Goal: Communication & Community: Answer question/provide support

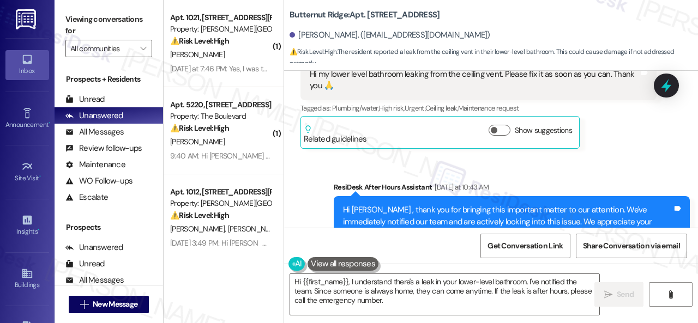
scroll to position [2344, 0]
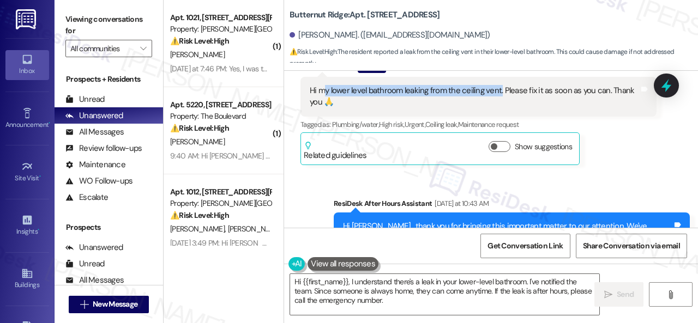
drag, startPoint x: 325, startPoint y: 124, endPoint x: 499, endPoint y: 124, distance: 173.4
click at [499, 109] on div "Hi my lower level bathroom leaking from the ceiling vent. Please fix it as soon…" at bounding box center [474, 96] width 329 height 23
copy div "y lower level bathroom leaking from the ceiling vent."
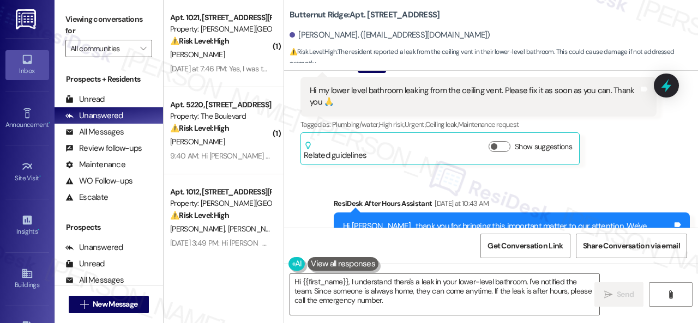
click at [615, 165] on div "[PERSON_NAME] Question [DATE] at 10:43 AM Hi my lower level bathroom leaking fr…" at bounding box center [479, 112] width 356 height 106
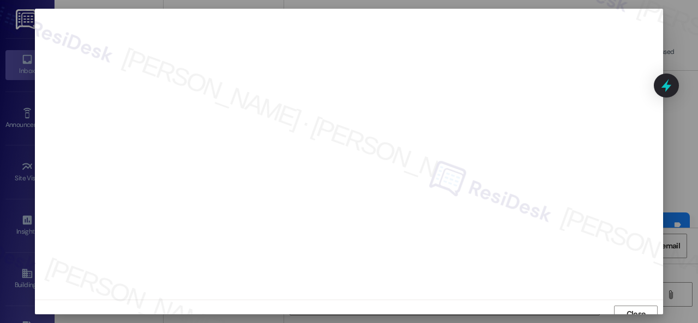
scroll to position [8, 0]
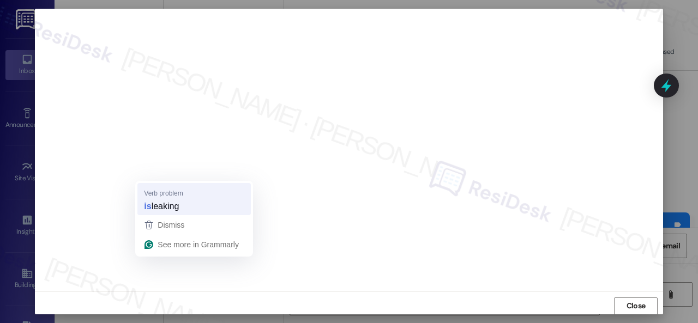
click at [147, 208] on strong "is" at bounding box center [147, 206] width 7 height 12
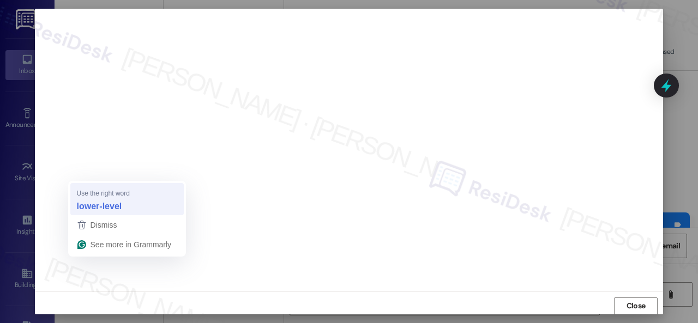
click at [86, 205] on strong "lower-level" at bounding box center [99, 206] width 45 height 12
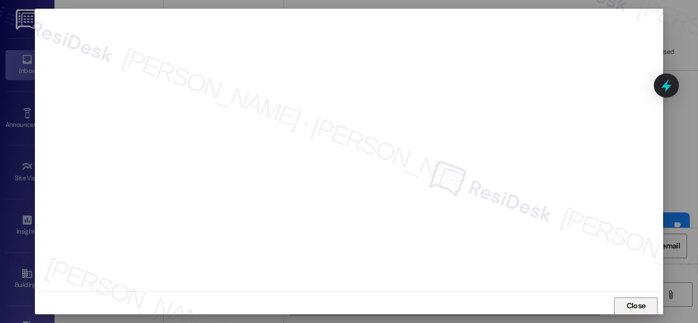
click at [625, 305] on span "Close" at bounding box center [636, 306] width 23 height 11
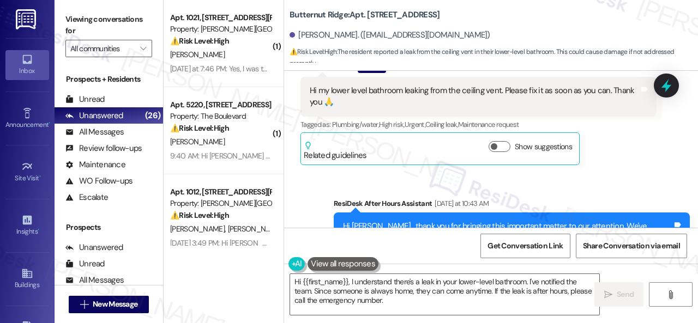
click at [624, 173] on div "Received via SMS [PERSON_NAME] Question [DATE] at 10:43 AM Hi my lower level ba…" at bounding box center [478, 112] width 373 height 122
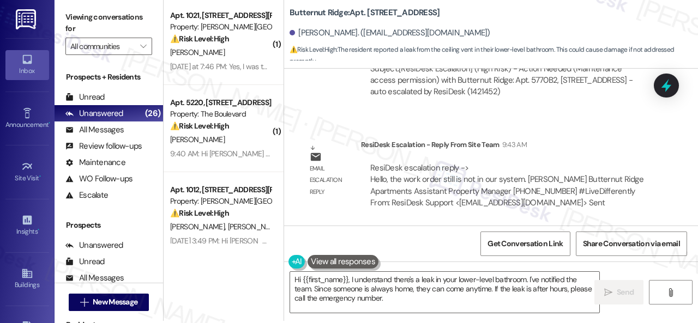
scroll to position [3, 0]
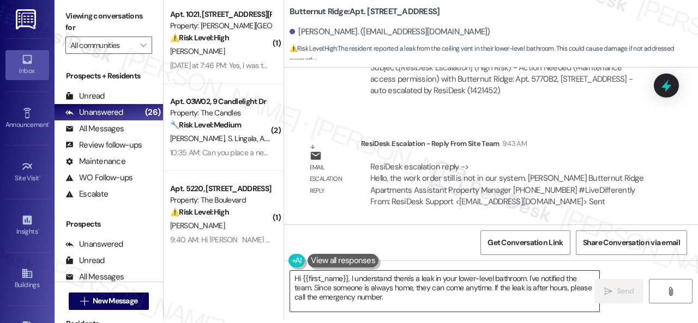
drag, startPoint x: 532, startPoint y: 295, endPoint x: 418, endPoint y: 295, distance: 113.4
click at [532, 295] on textarea "Hi {{first_name}}, I understand there's a leak in your lower-level bathroom. I'…" at bounding box center [444, 291] width 309 height 41
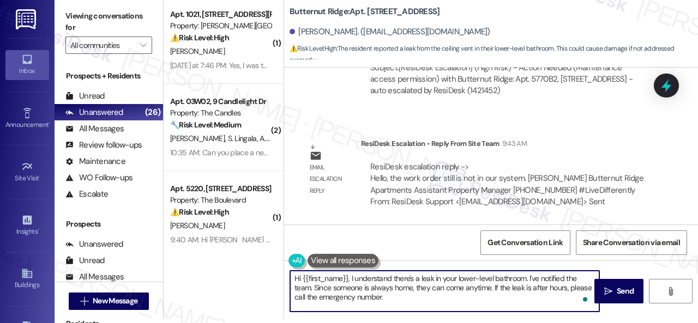
drag, startPoint x: 351, startPoint y: 280, endPoint x: 401, endPoint y: 302, distance: 55.0
click at [401, 302] on textarea "Hi {{first_name}}, I understand there's a leak in your lower-level bathroom. I'…" at bounding box center [444, 291] width 309 height 41
paste textarea "'ve submitted a work order on your behalf and notified the site team. Please le…"
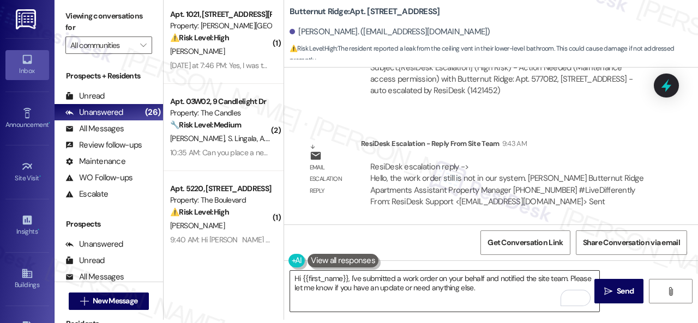
click at [518, 278] on textarea "Hi {{first_name}}, I've submitted a work order on your behalf and notified the …" at bounding box center [444, 291] width 309 height 41
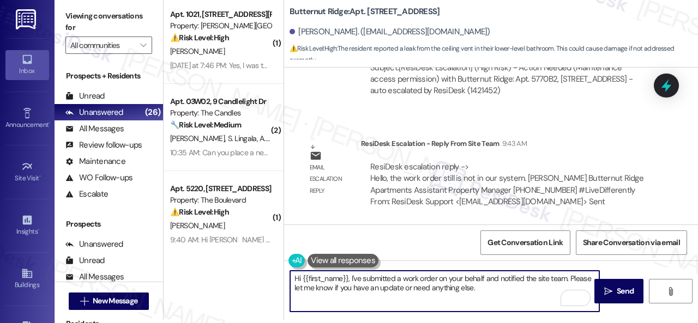
drag, startPoint x: 350, startPoint y: 279, endPoint x: 361, endPoint y: 279, distance: 10.9
click at [350, 279] on textarea "Hi {{first_name}}, I've submitted a work order on your behalf and notified the …" at bounding box center [444, 291] width 309 height 41
paste textarea "m sorry for the delayed response.I'"
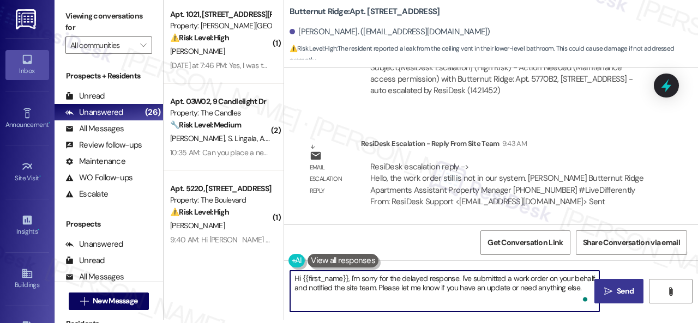
type textarea "Hi {{first_name}}, I'm sorry for the delayed response. I've submitted a work or…"
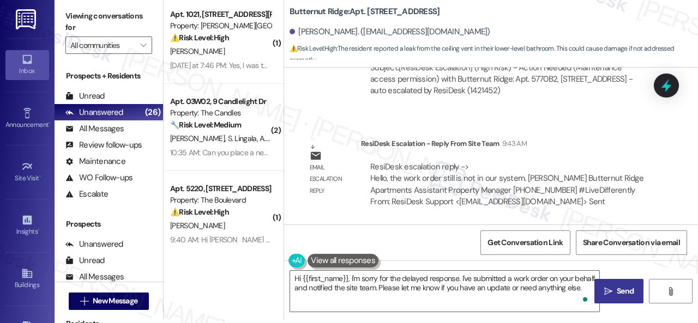
click at [617, 290] on span "Send" at bounding box center [625, 291] width 17 height 11
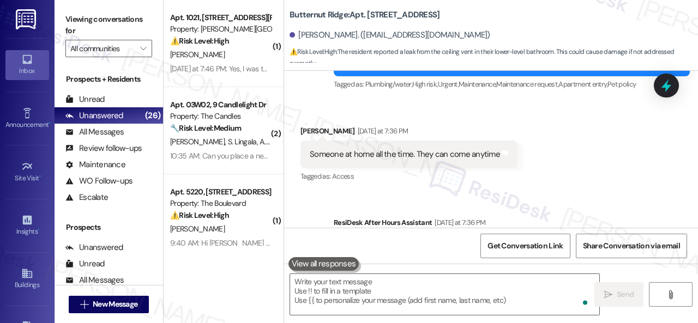
scroll to position [3038, 0]
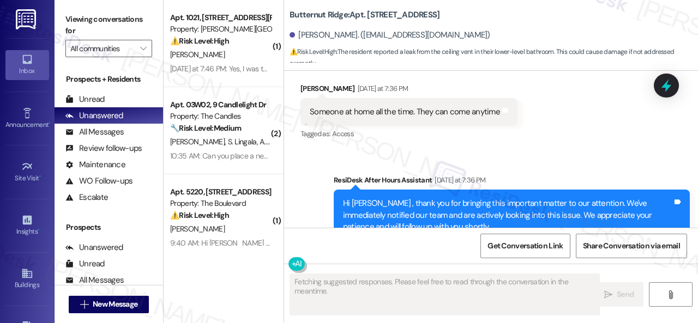
scroll to position [3147, 0]
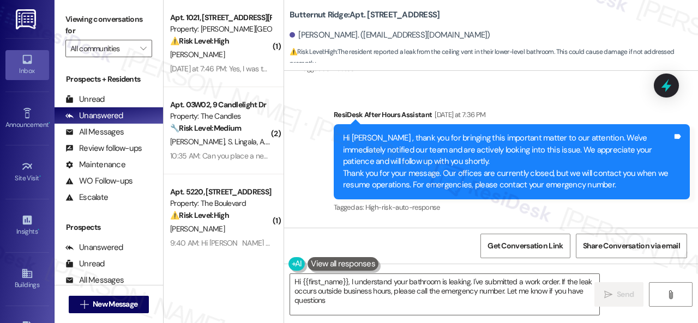
type textarea "Hi {{first_name}}, I understand your bathroom is leaking. I've submitted a work…"
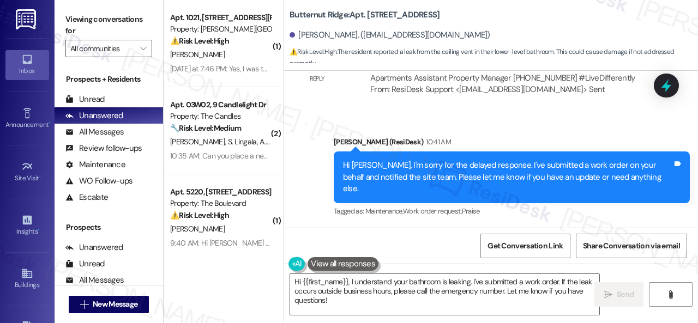
scroll to position [3539, 0]
